Goal: Task Accomplishment & Management: Use online tool/utility

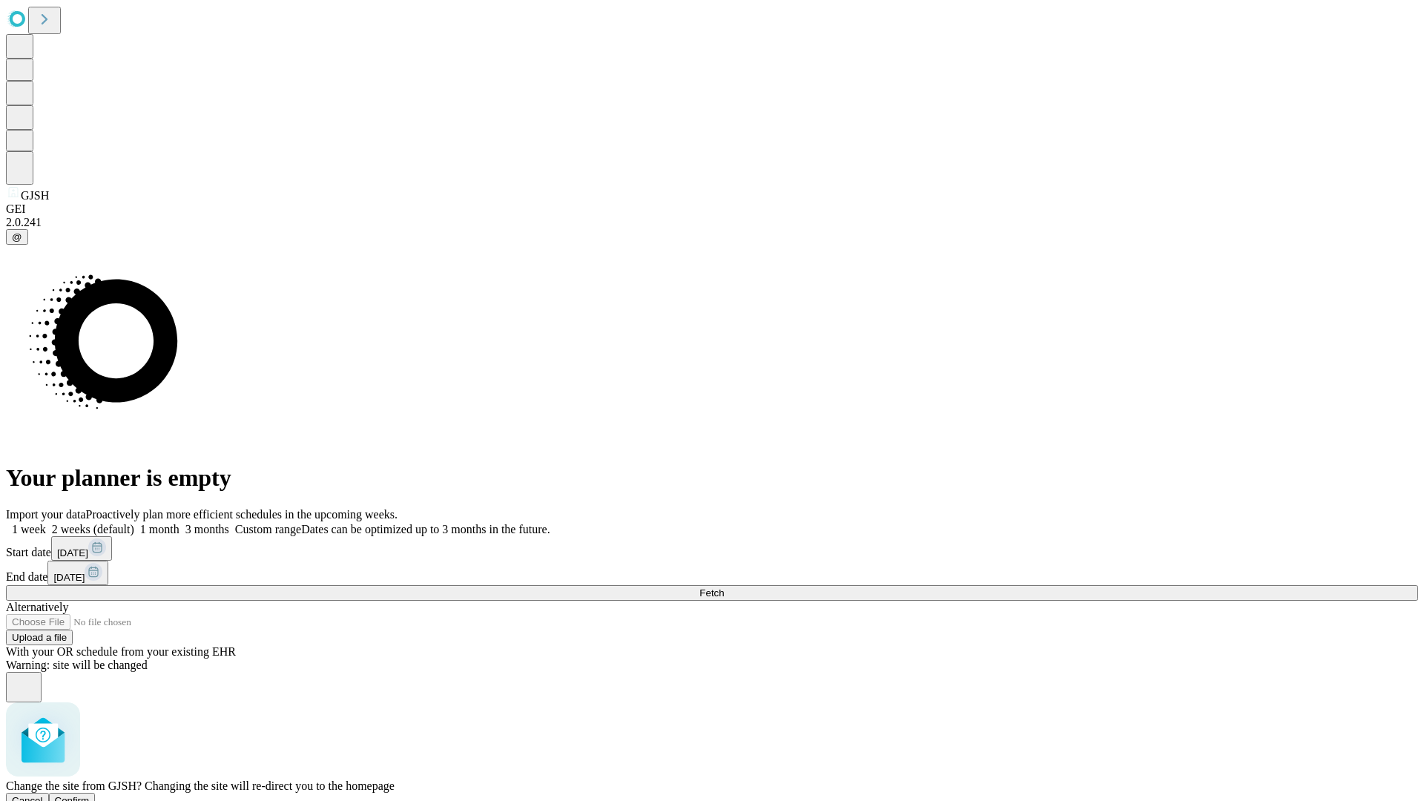
click at [90, 795] on span "Confirm" at bounding box center [72, 800] width 35 height 11
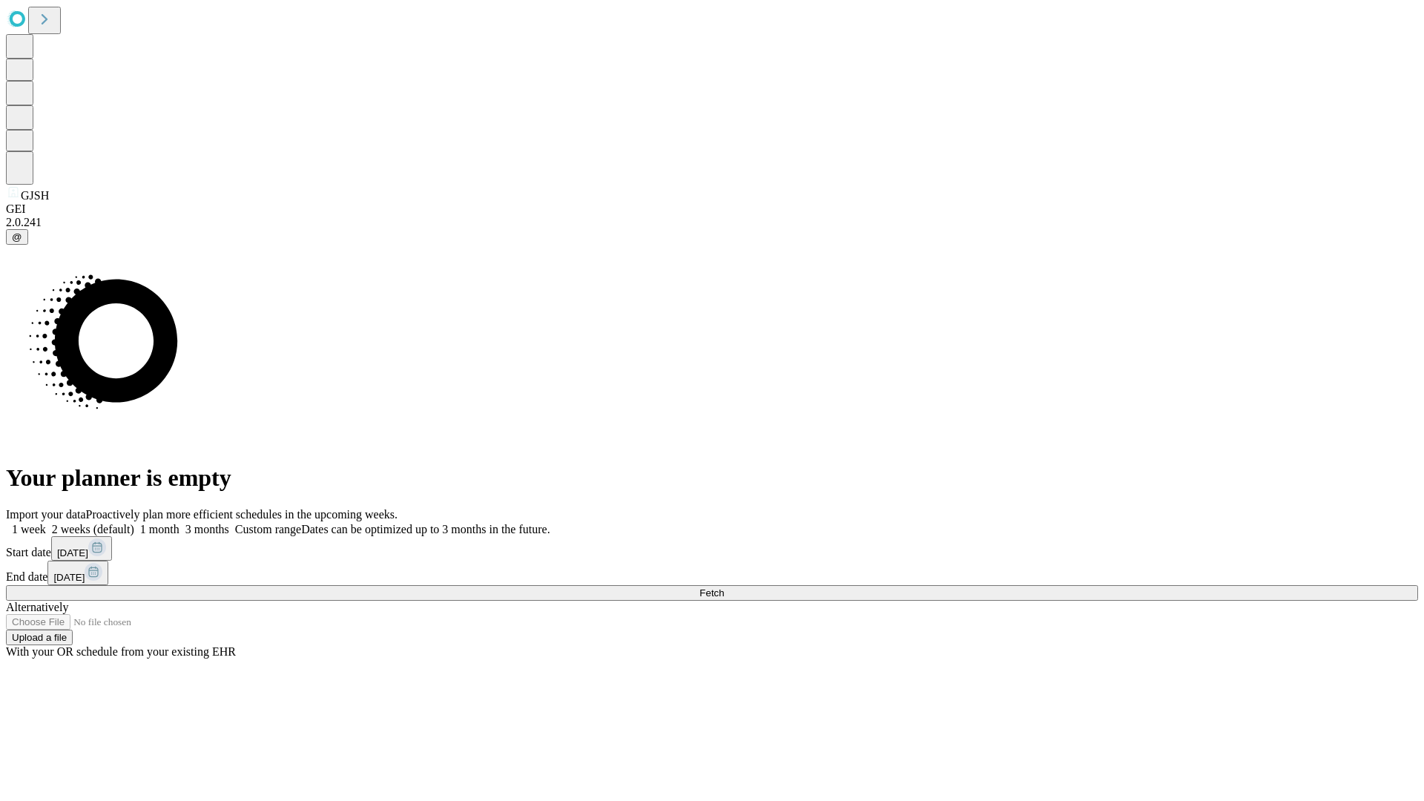
click at [134, 523] on label "2 weeks (default)" at bounding box center [90, 529] width 88 height 13
click at [724, 588] on span "Fetch" at bounding box center [712, 593] width 24 height 11
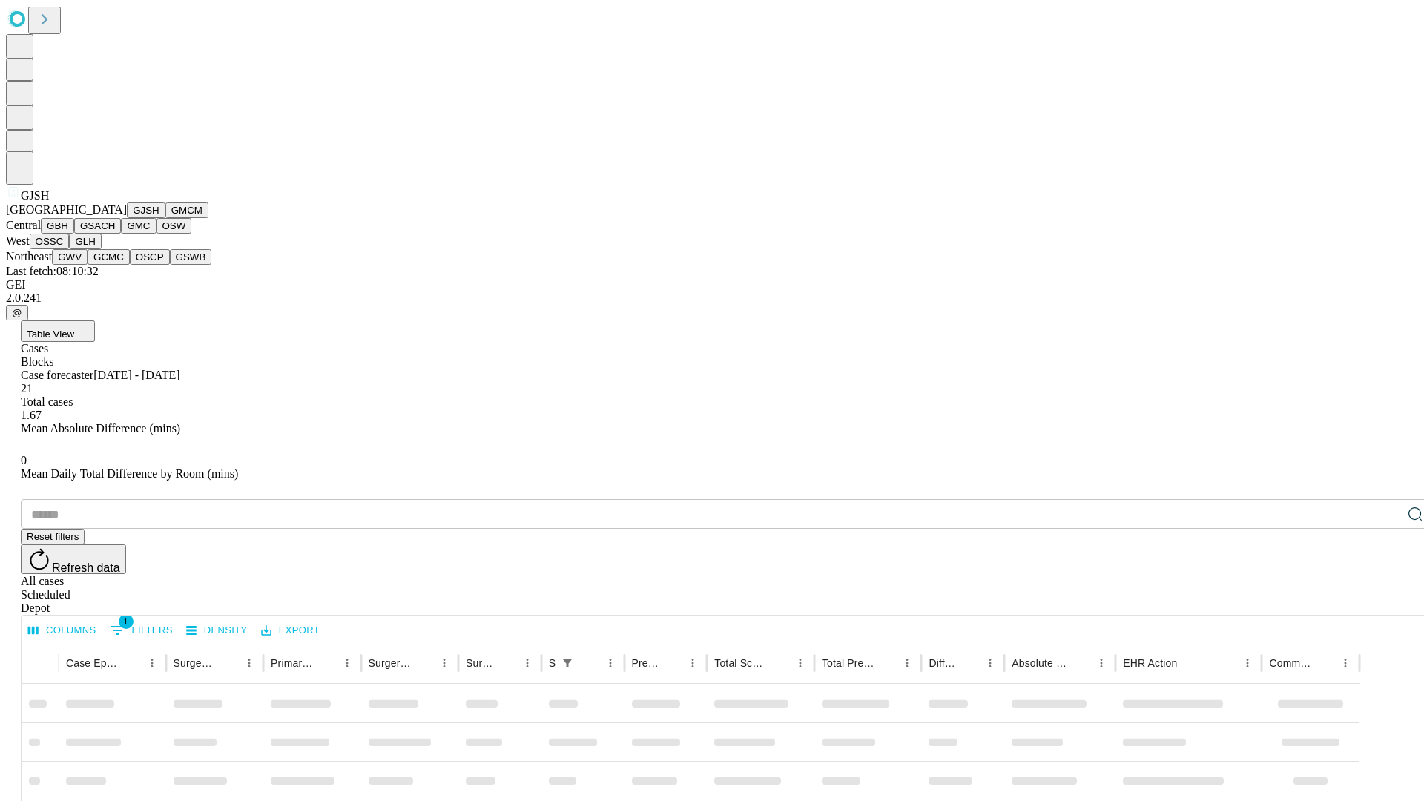
click at [165, 218] on button "GMCM" at bounding box center [186, 211] width 43 height 16
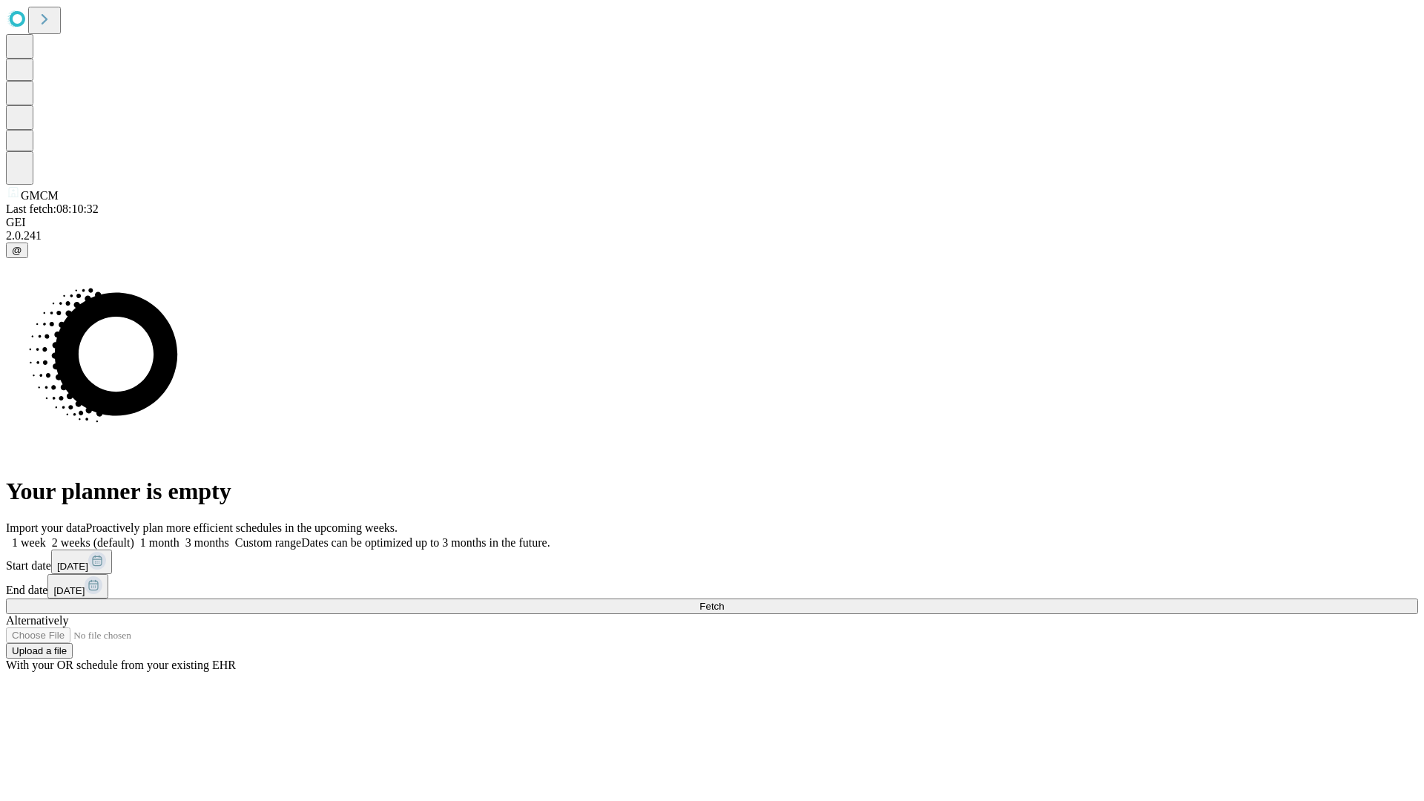
click at [134, 536] on label "2 weeks (default)" at bounding box center [90, 542] width 88 height 13
click at [724, 601] on span "Fetch" at bounding box center [712, 606] width 24 height 11
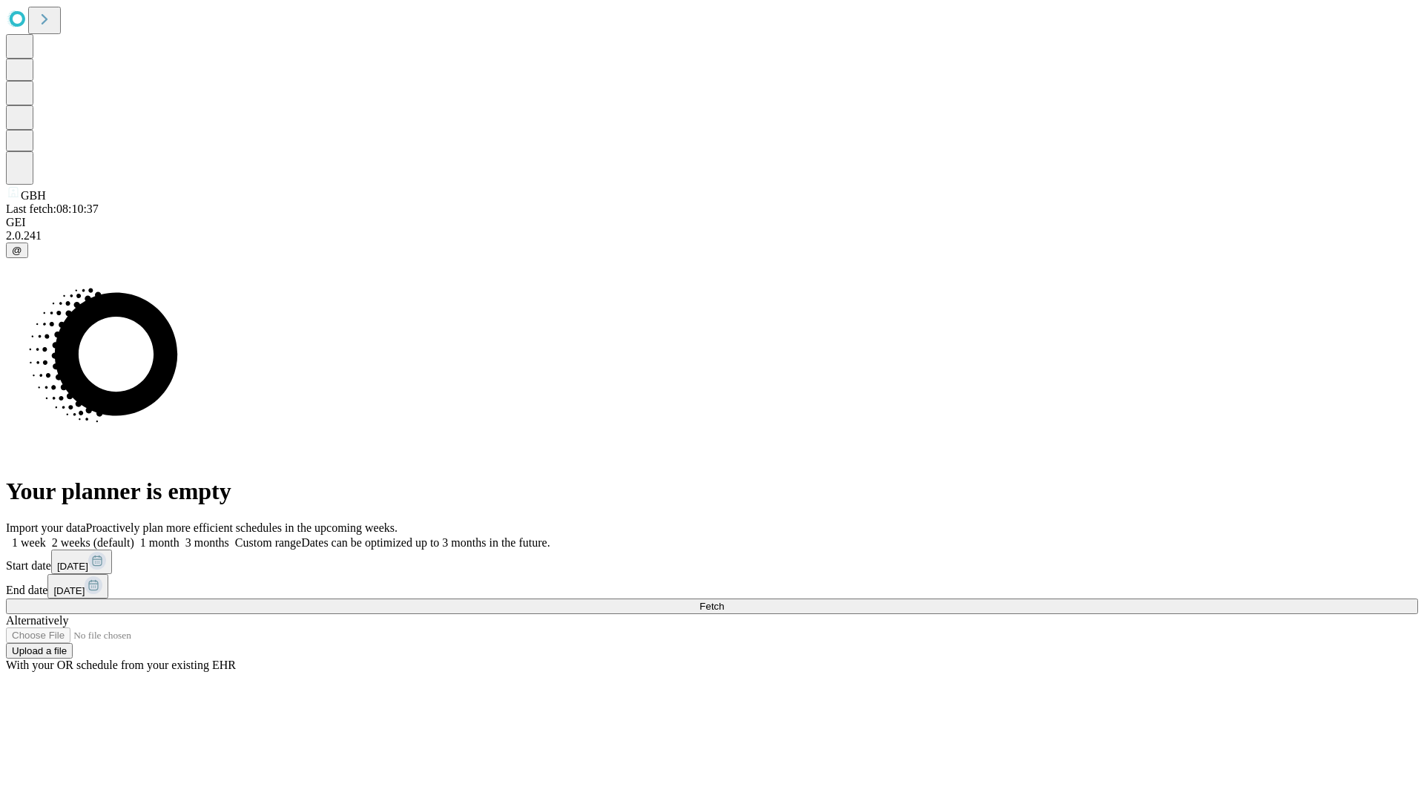
click at [134, 536] on label "2 weeks (default)" at bounding box center [90, 542] width 88 height 13
click at [724, 601] on span "Fetch" at bounding box center [712, 606] width 24 height 11
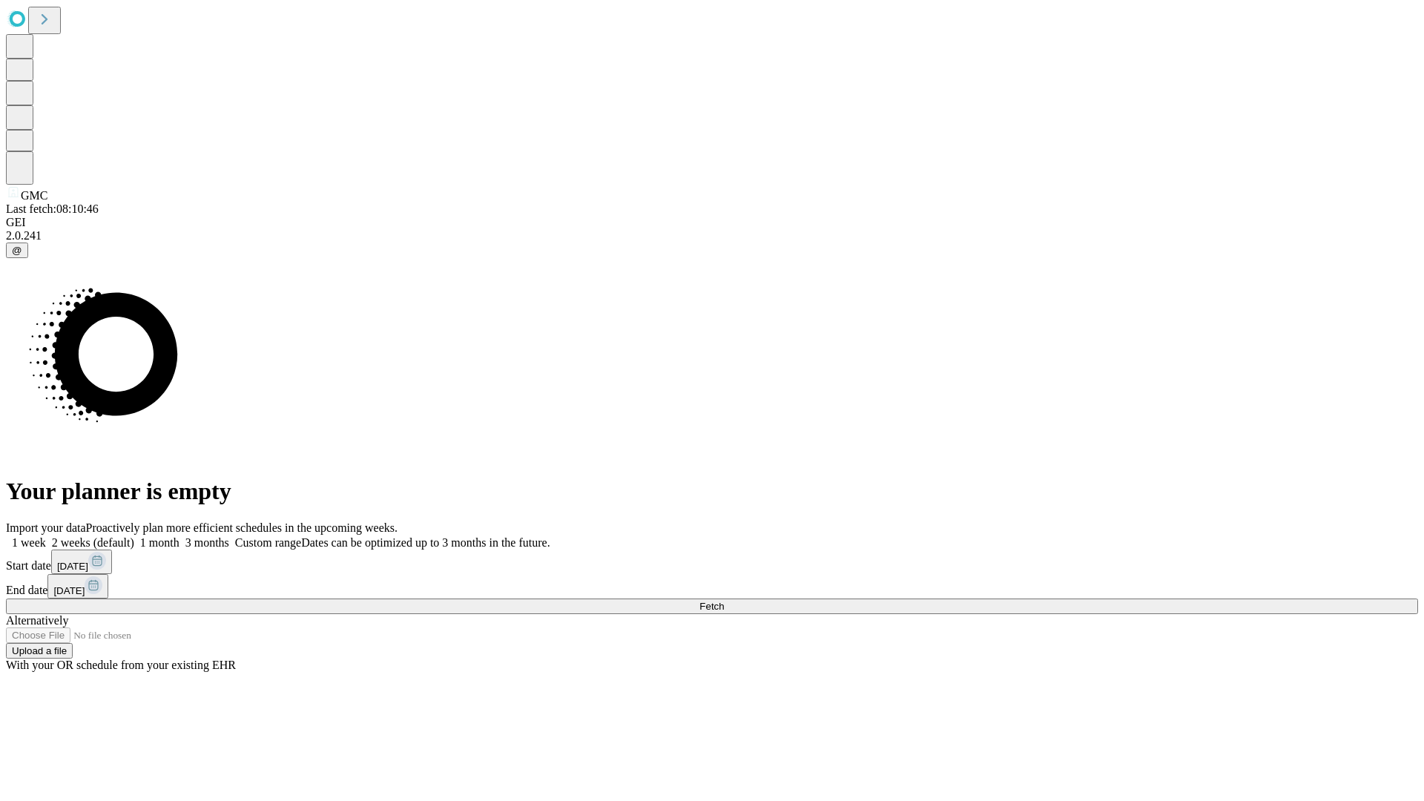
click at [134, 536] on label "2 weeks (default)" at bounding box center [90, 542] width 88 height 13
click at [724, 601] on span "Fetch" at bounding box center [712, 606] width 24 height 11
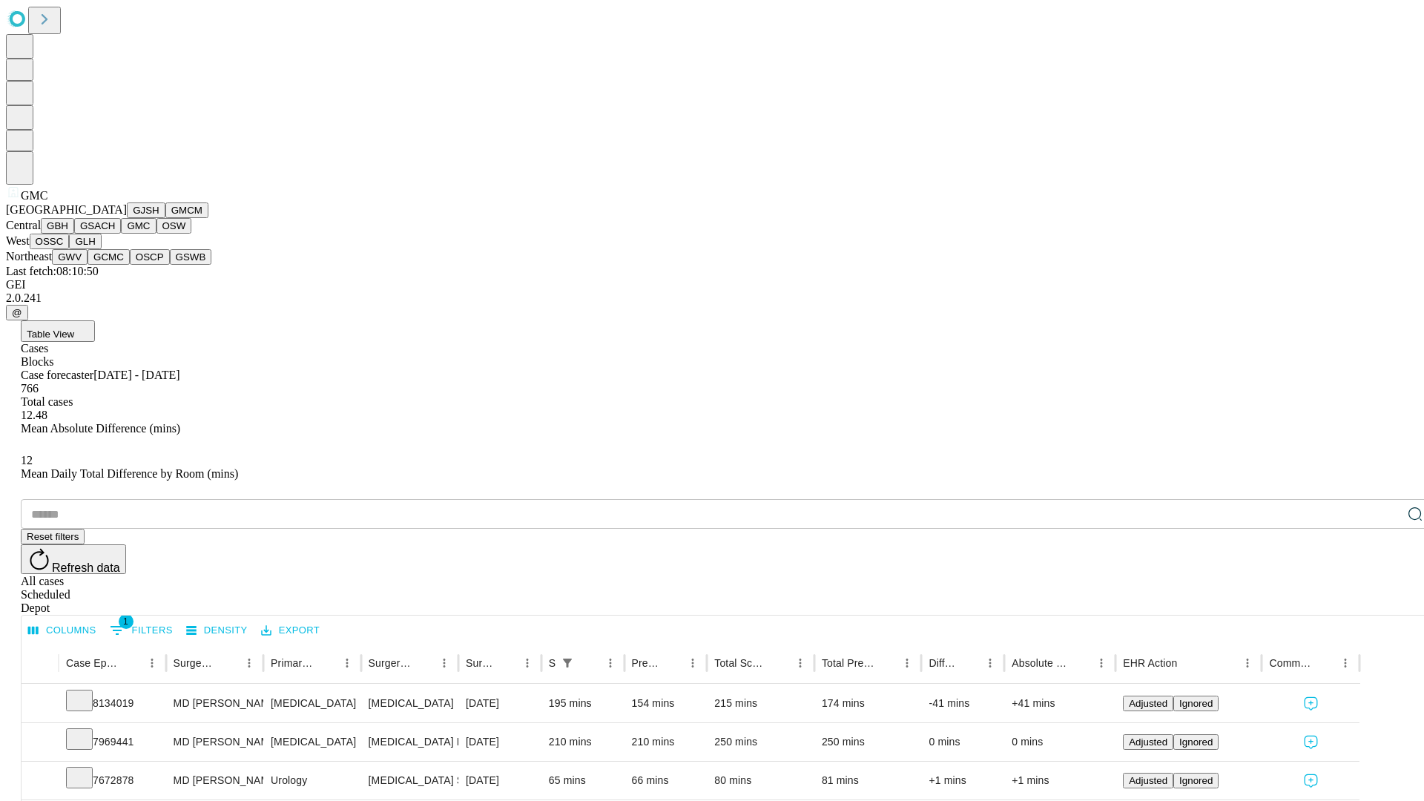
click at [157, 234] on button "OSW" at bounding box center [175, 226] width 36 height 16
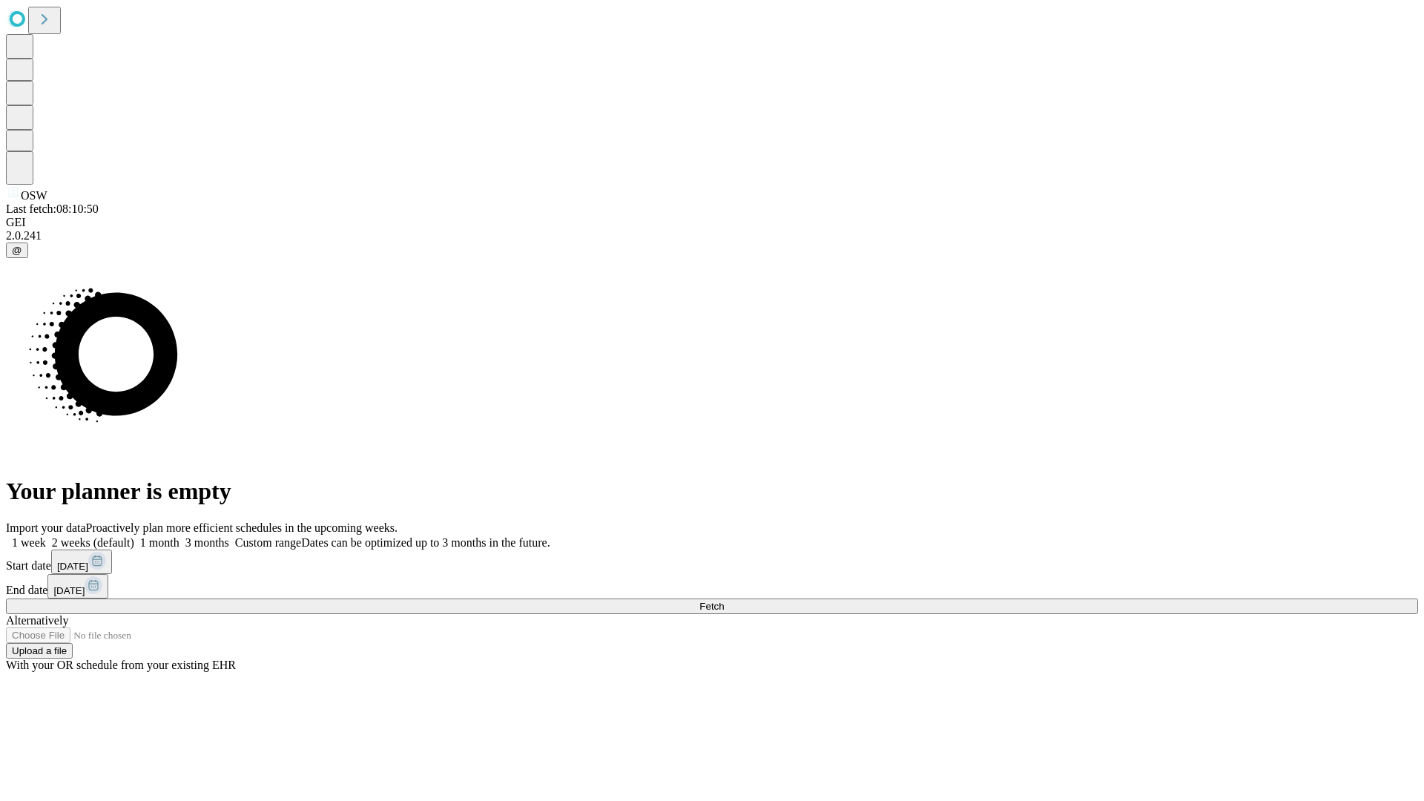
click at [724, 601] on span "Fetch" at bounding box center [712, 606] width 24 height 11
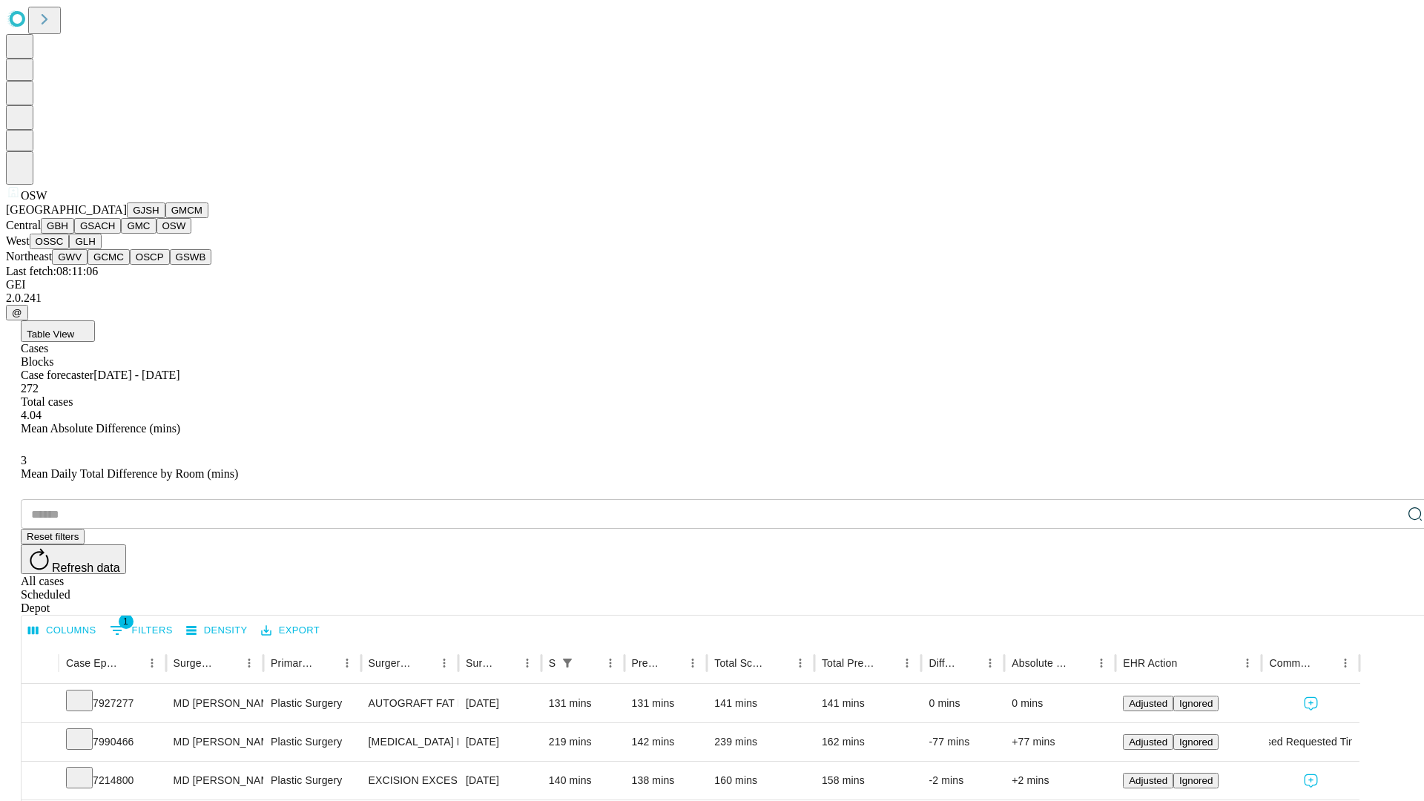
click at [70, 249] on button "OSSC" at bounding box center [50, 242] width 40 height 16
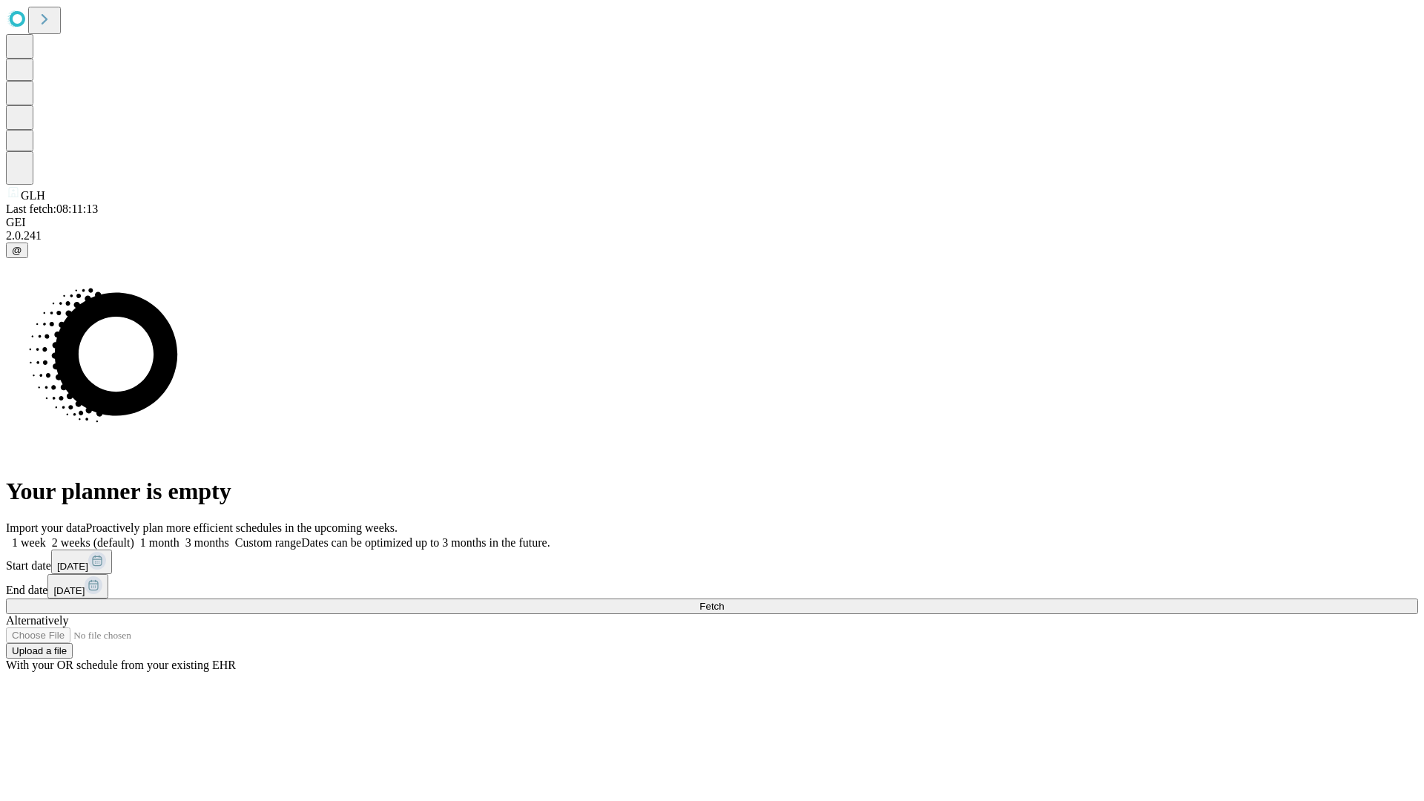
click at [134, 536] on label "2 weeks (default)" at bounding box center [90, 542] width 88 height 13
click at [724, 601] on span "Fetch" at bounding box center [712, 606] width 24 height 11
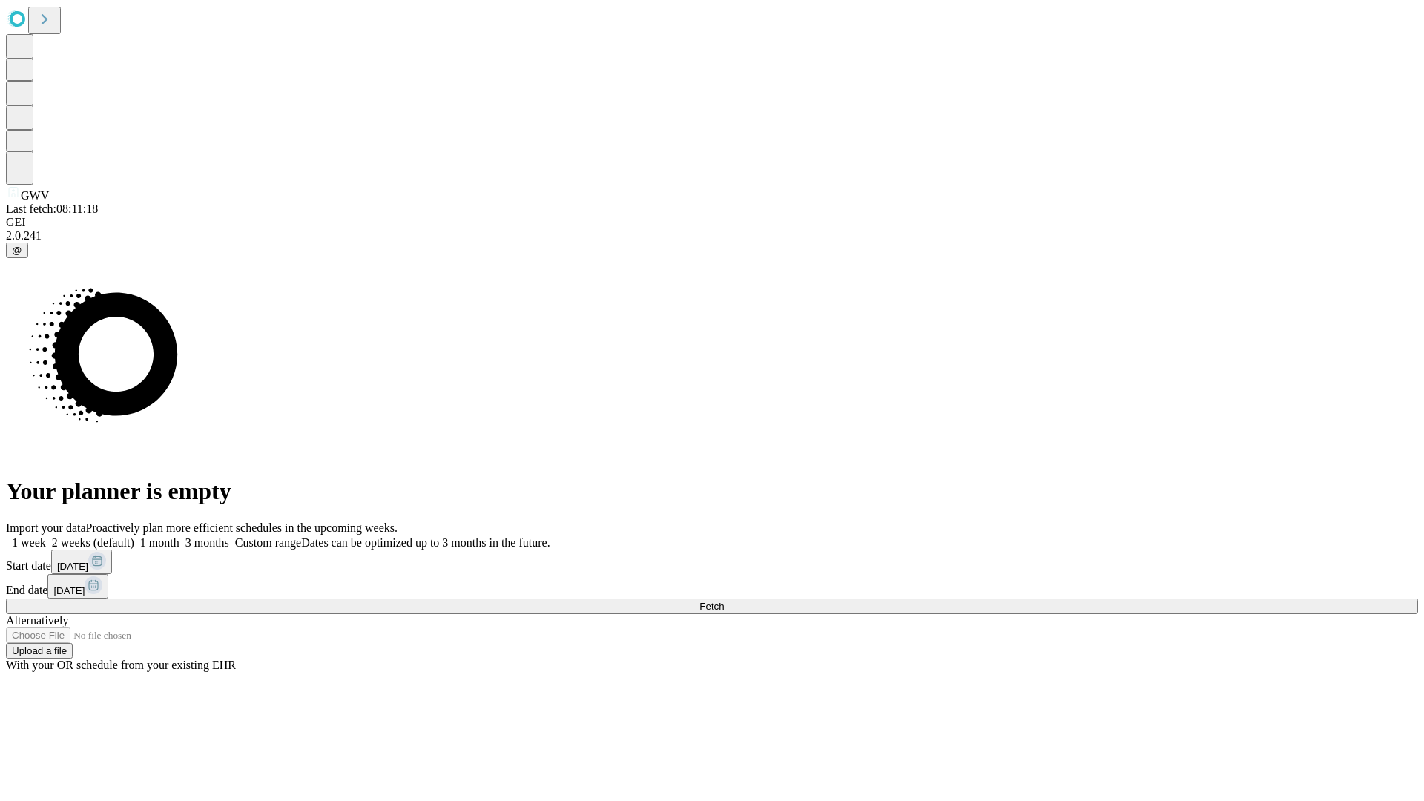
click at [134, 536] on label "2 weeks (default)" at bounding box center [90, 542] width 88 height 13
click at [724, 601] on span "Fetch" at bounding box center [712, 606] width 24 height 11
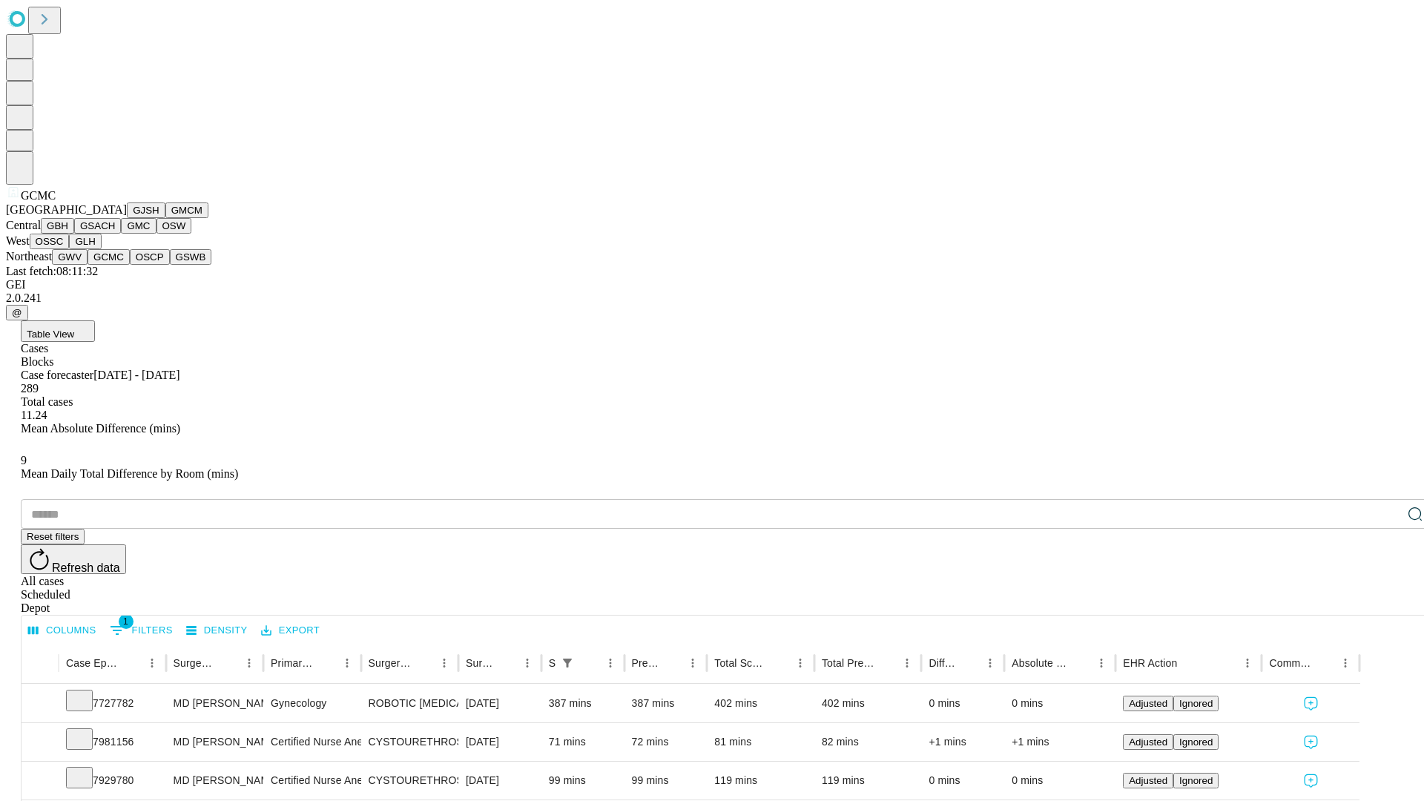
click at [130, 265] on button "OSCP" at bounding box center [150, 257] width 40 height 16
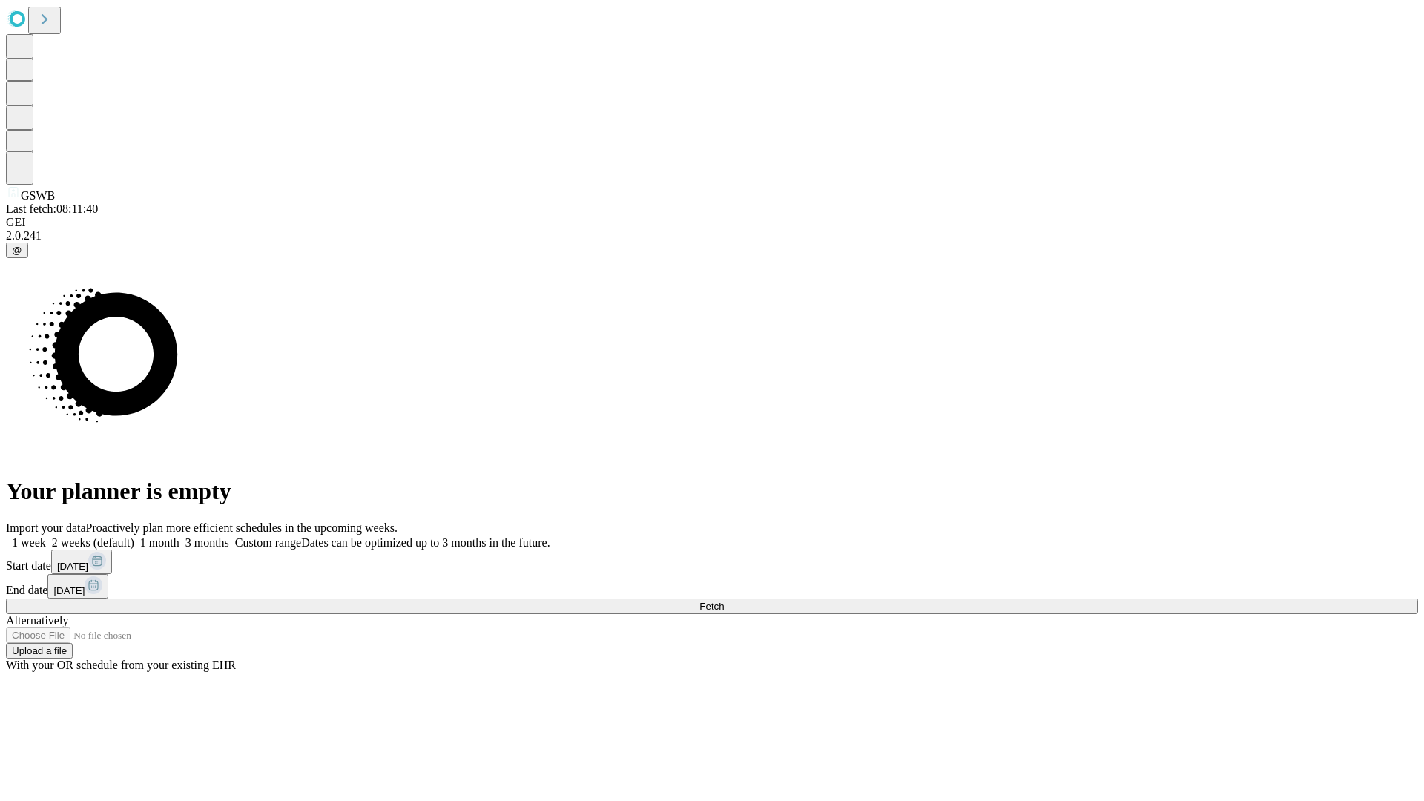
click at [724, 601] on span "Fetch" at bounding box center [712, 606] width 24 height 11
